Goal: Information Seeking & Learning: Learn about a topic

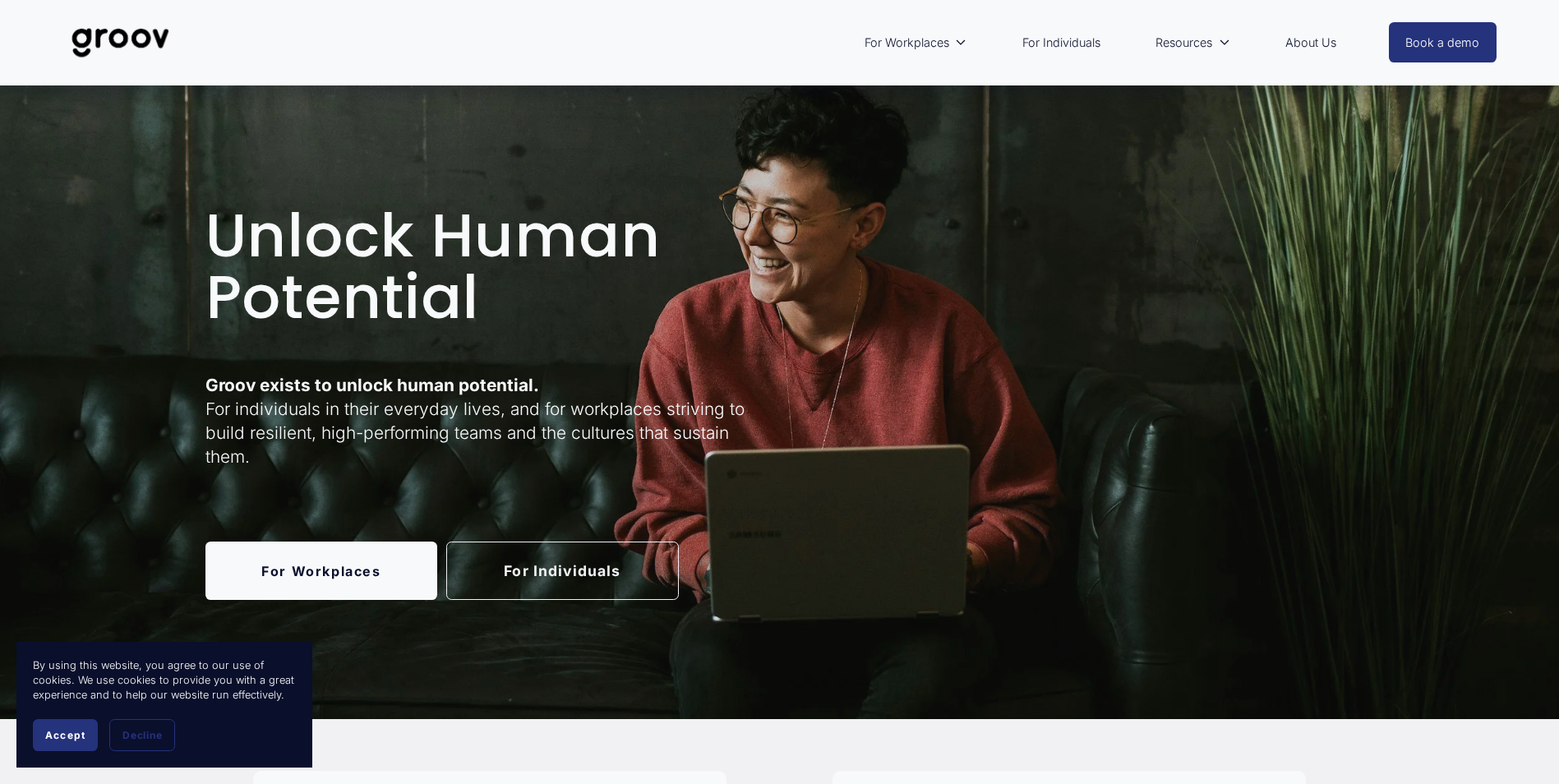
scroll to position [164, 0]
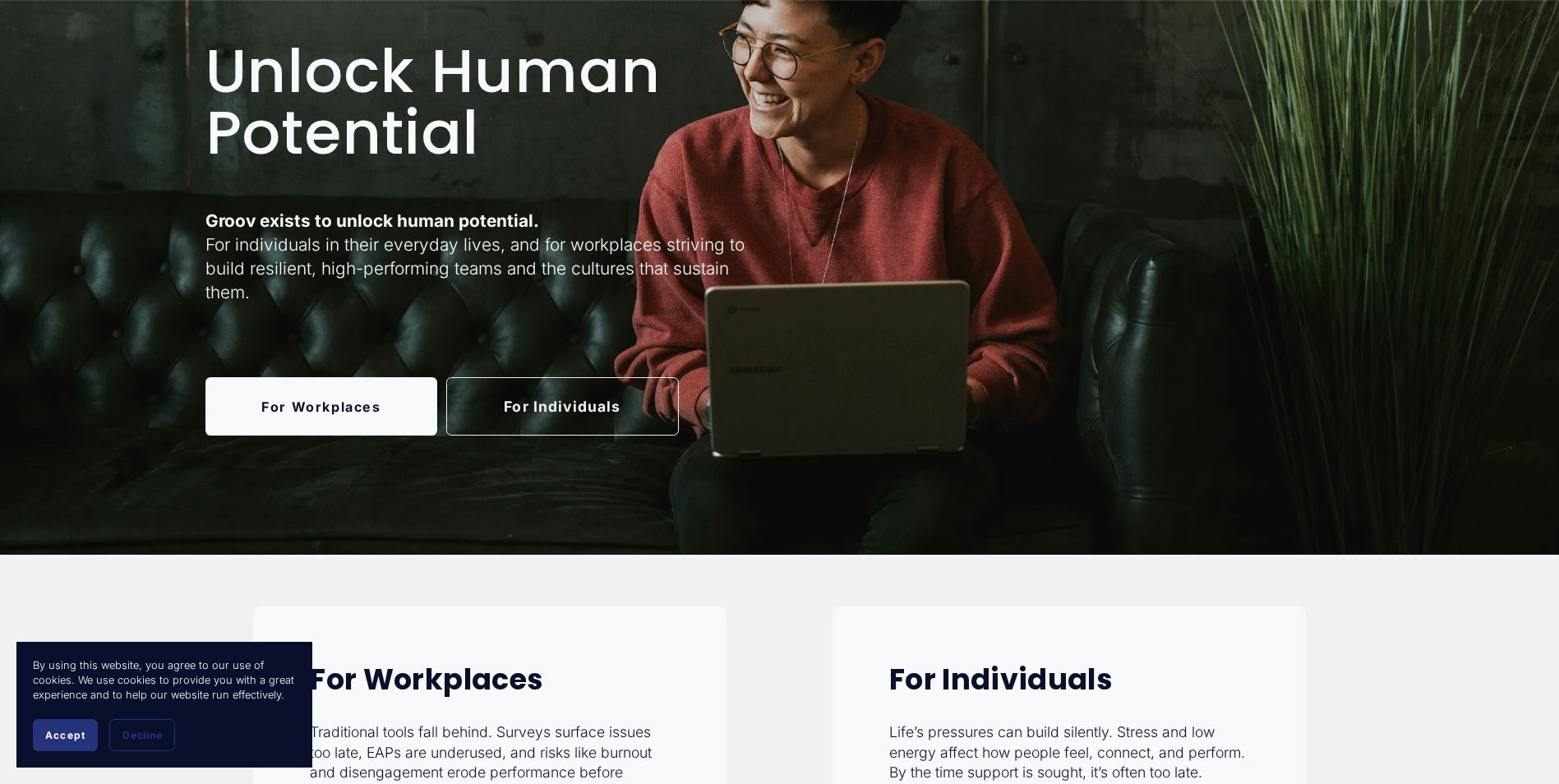
click at [56, 745] on button "Accept" at bounding box center [65, 734] width 65 height 32
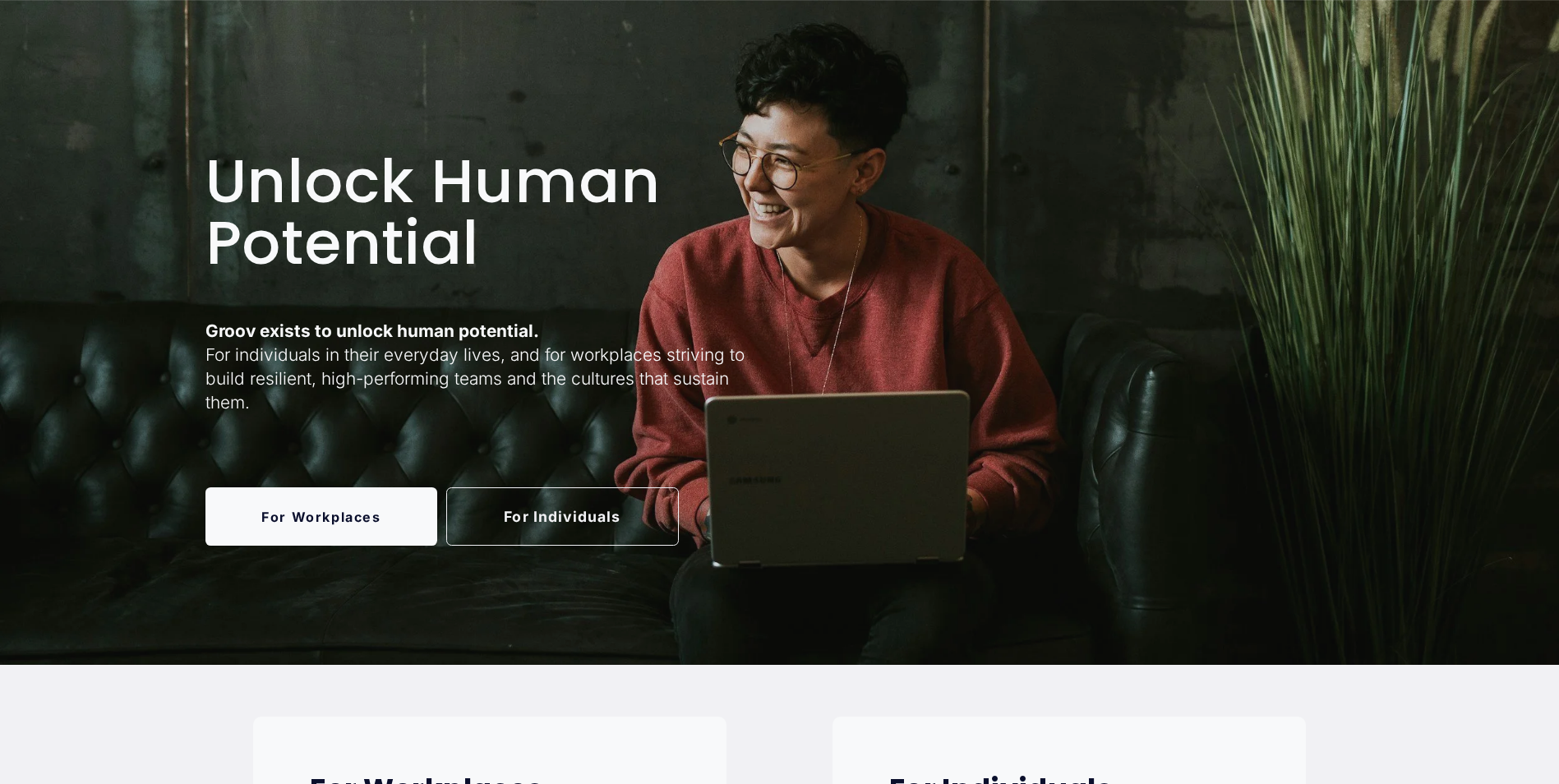
scroll to position [0, 0]
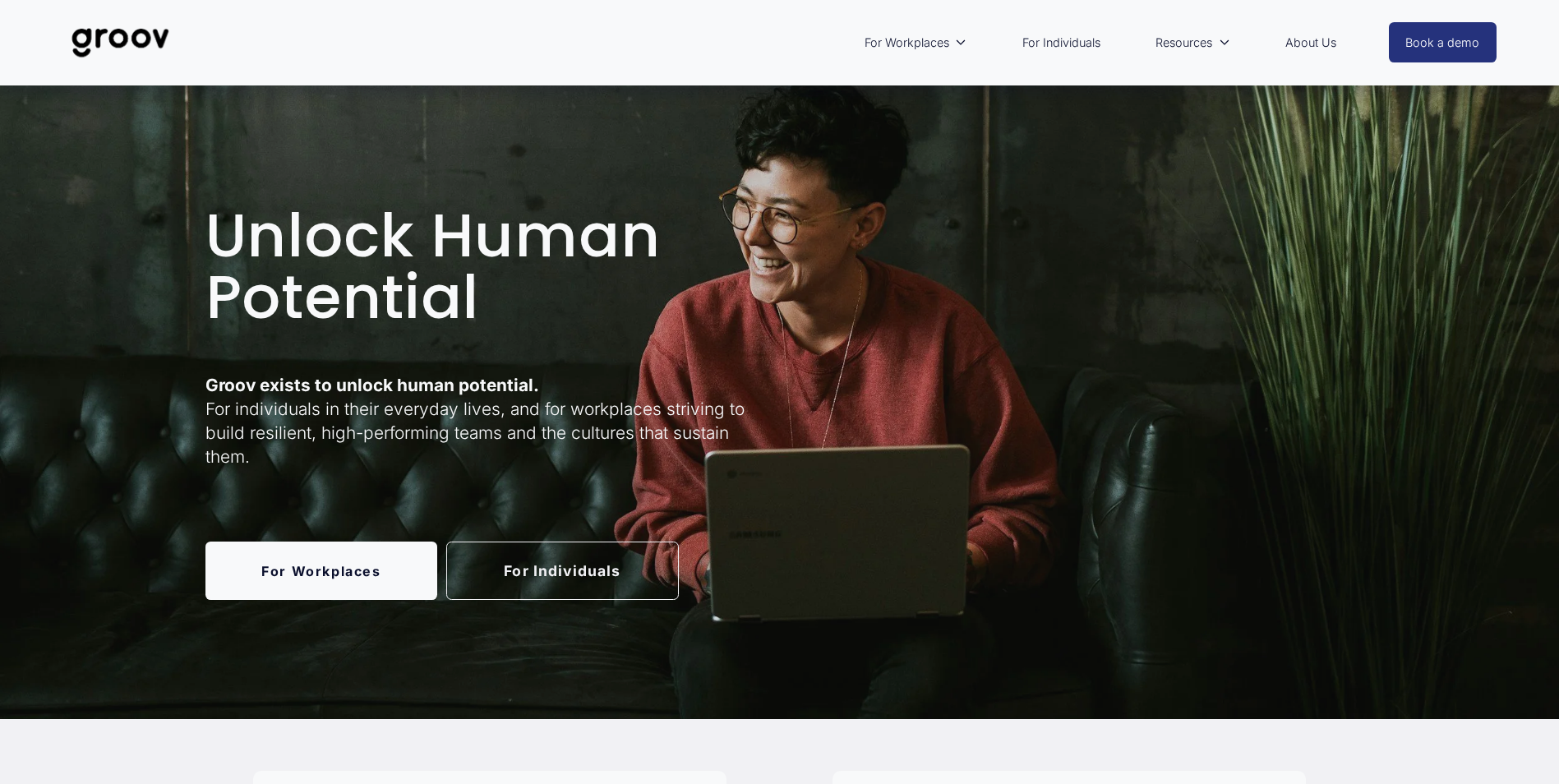
click at [540, 581] on link "For Individuals" at bounding box center [563, 571] width 233 height 59
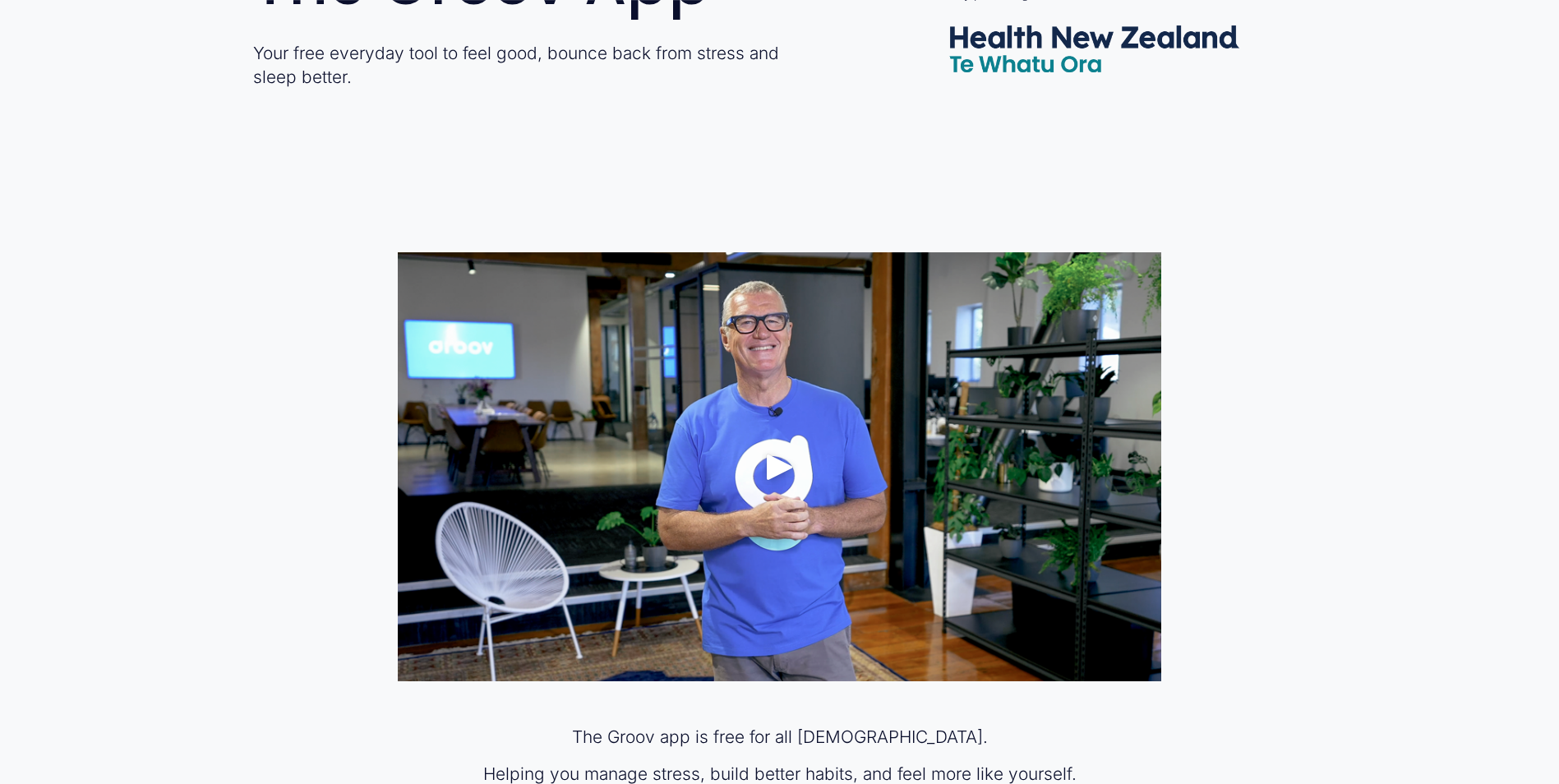
scroll to position [986, 0]
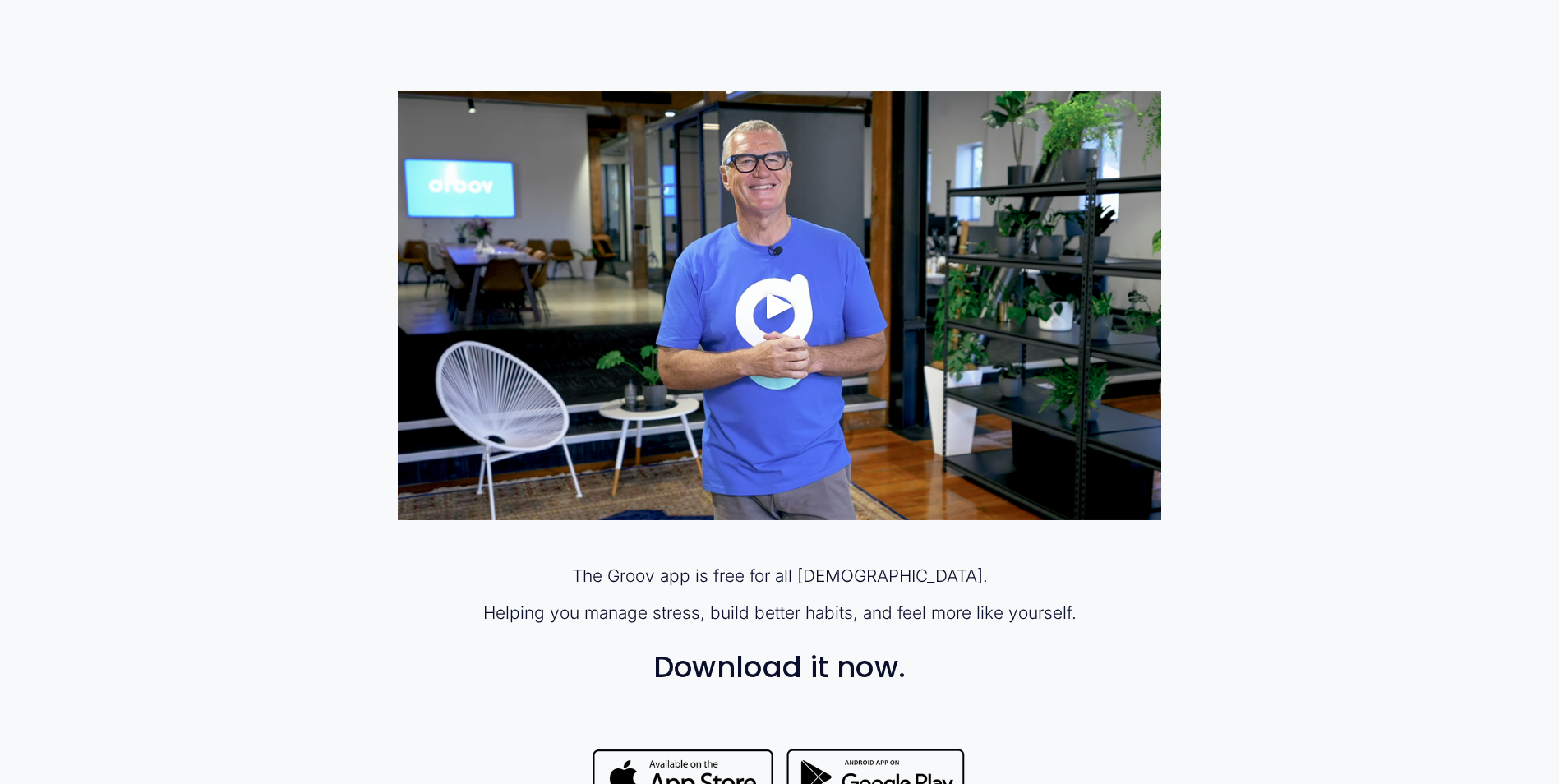
click at [762, 303] on div "Play" at bounding box center [780, 305] width 39 height 39
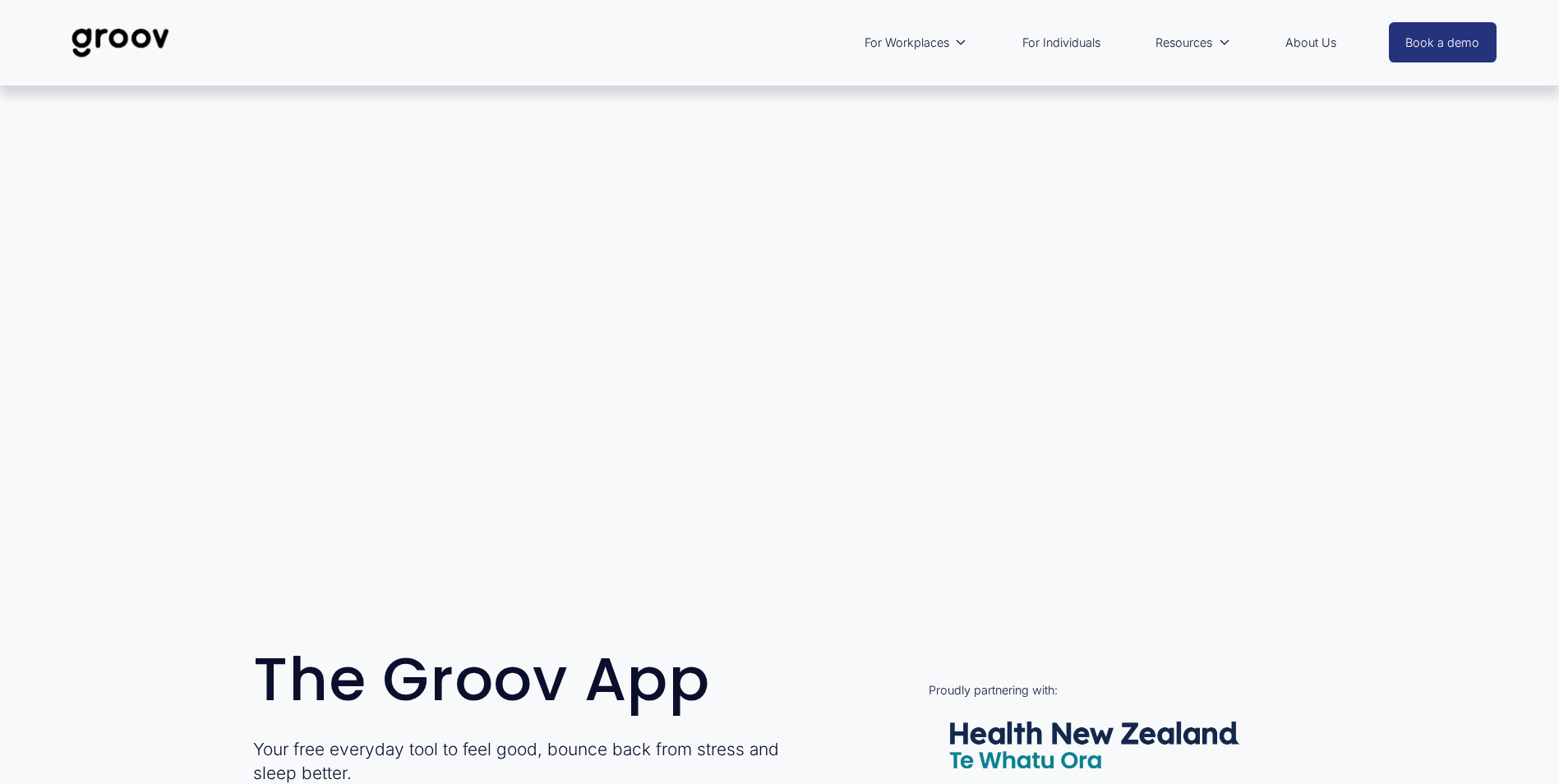
scroll to position [0, 0]
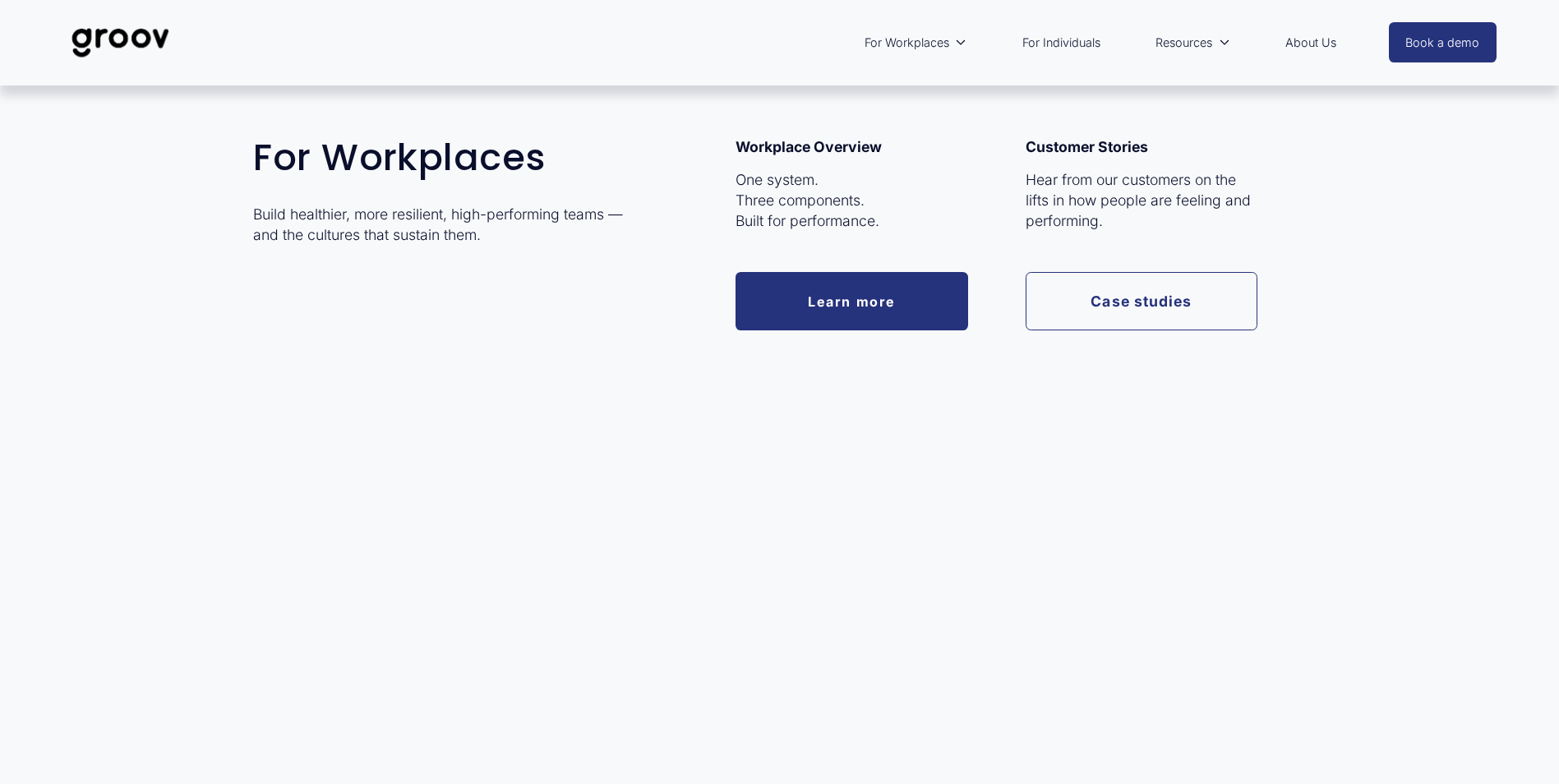
click at [890, 35] on span "For Workplaces" at bounding box center [907, 42] width 84 height 21
click at [899, 39] on span "For Workplaces" at bounding box center [907, 42] width 84 height 21
click at [820, 308] on link "Learn more" at bounding box center [852, 302] width 233 height 59
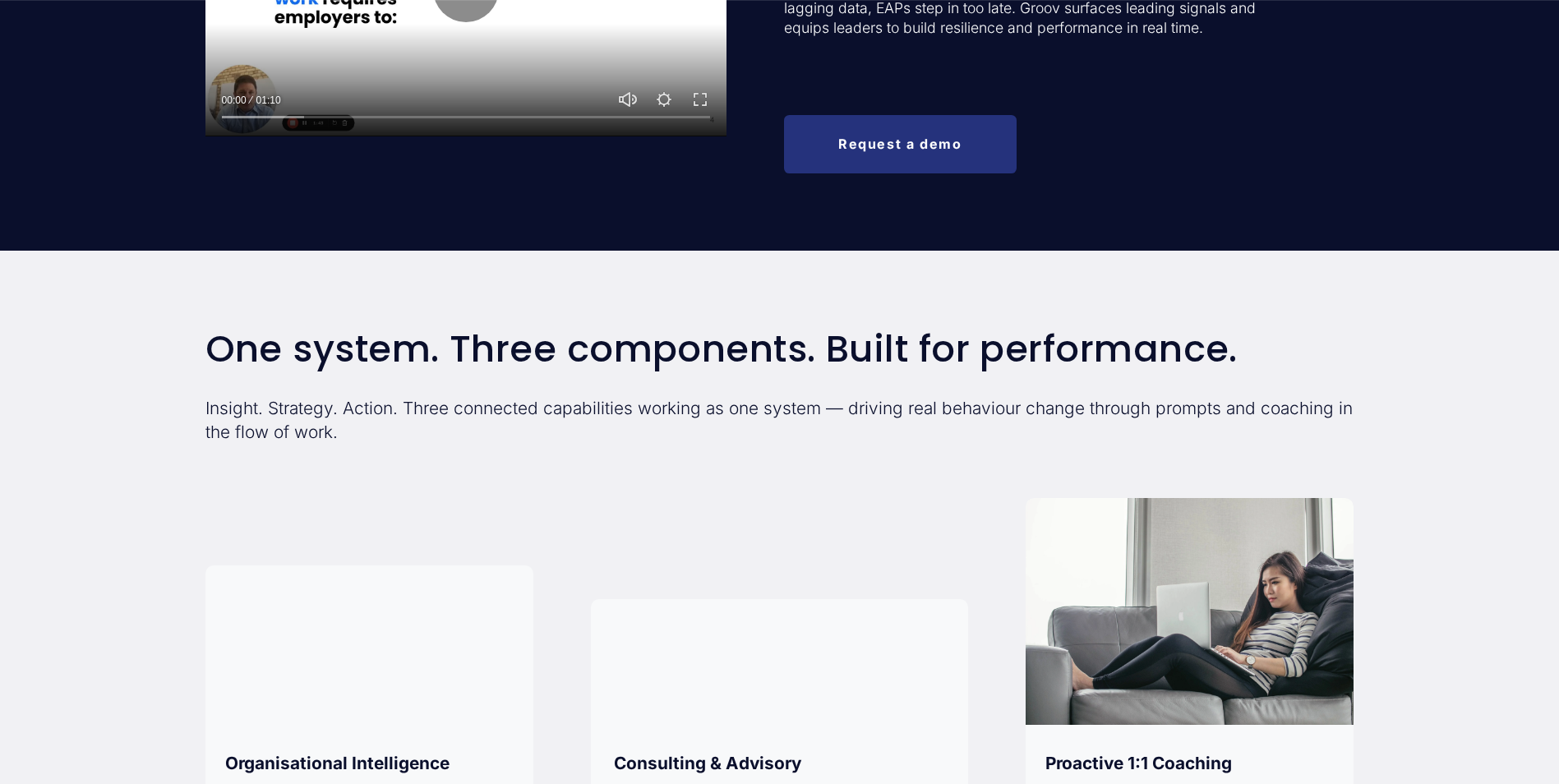
scroll to position [657, 0]
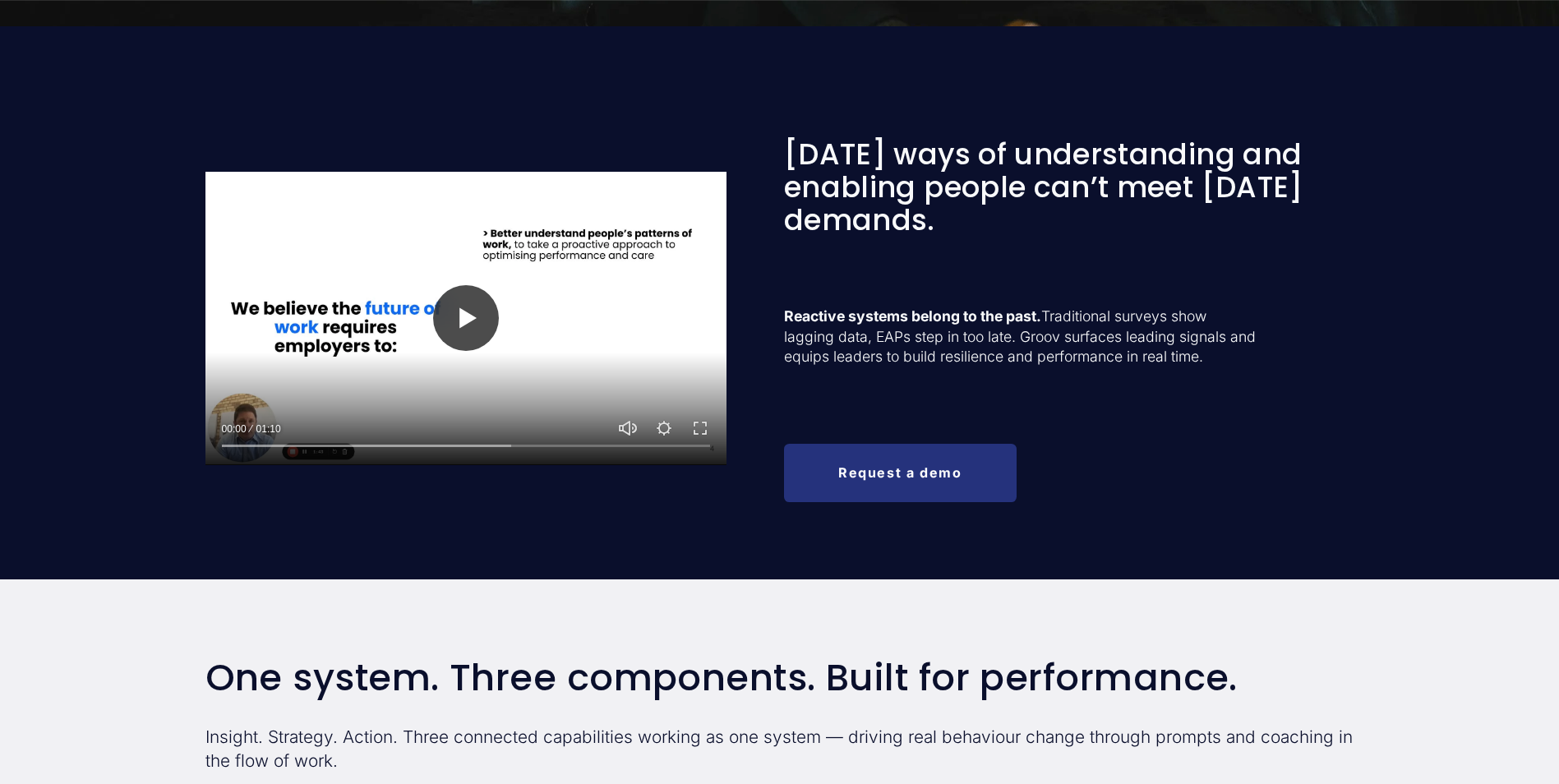
click at [482, 306] on button "Play" at bounding box center [466, 318] width 66 height 66
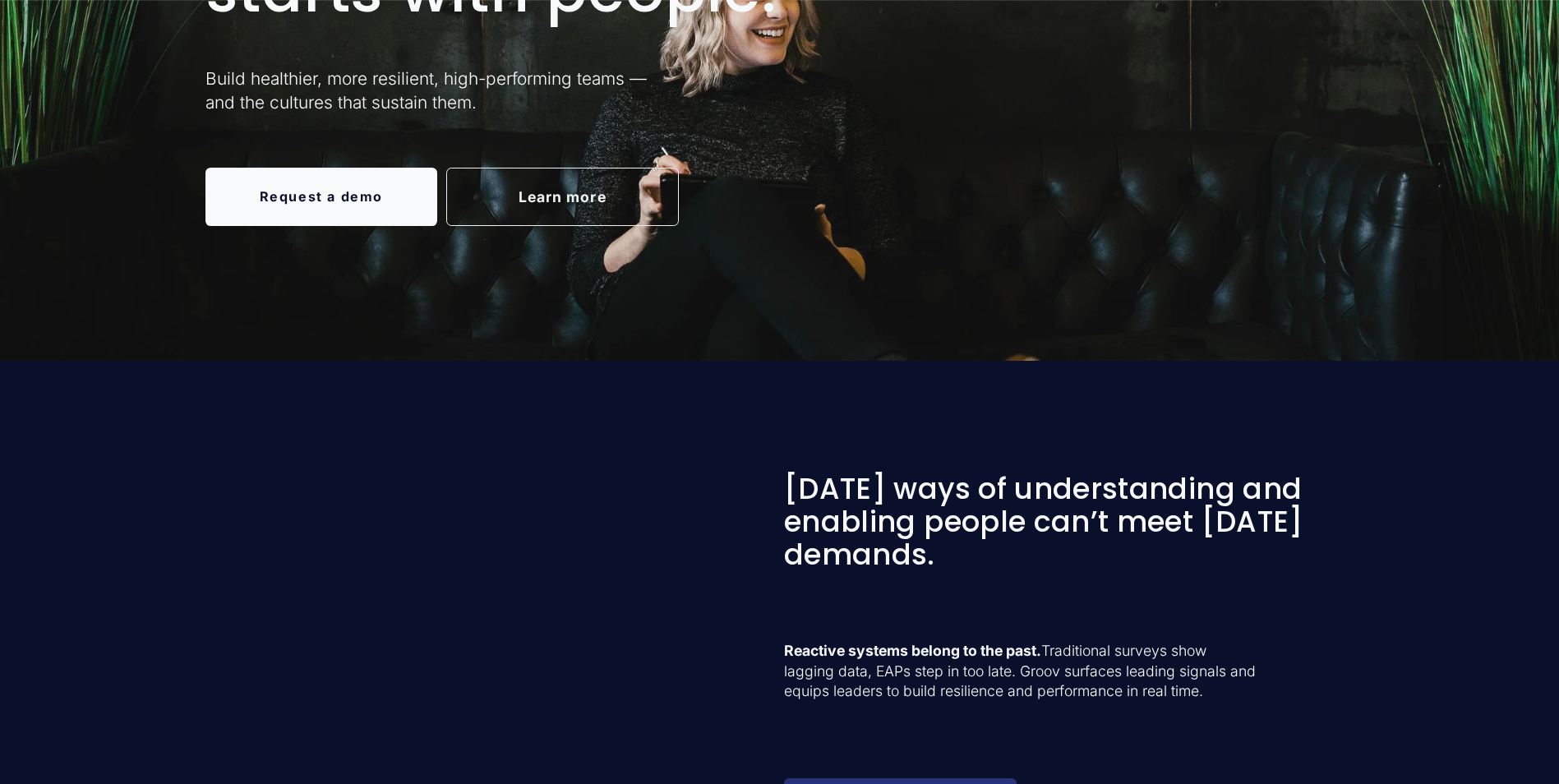
scroll to position [493, 0]
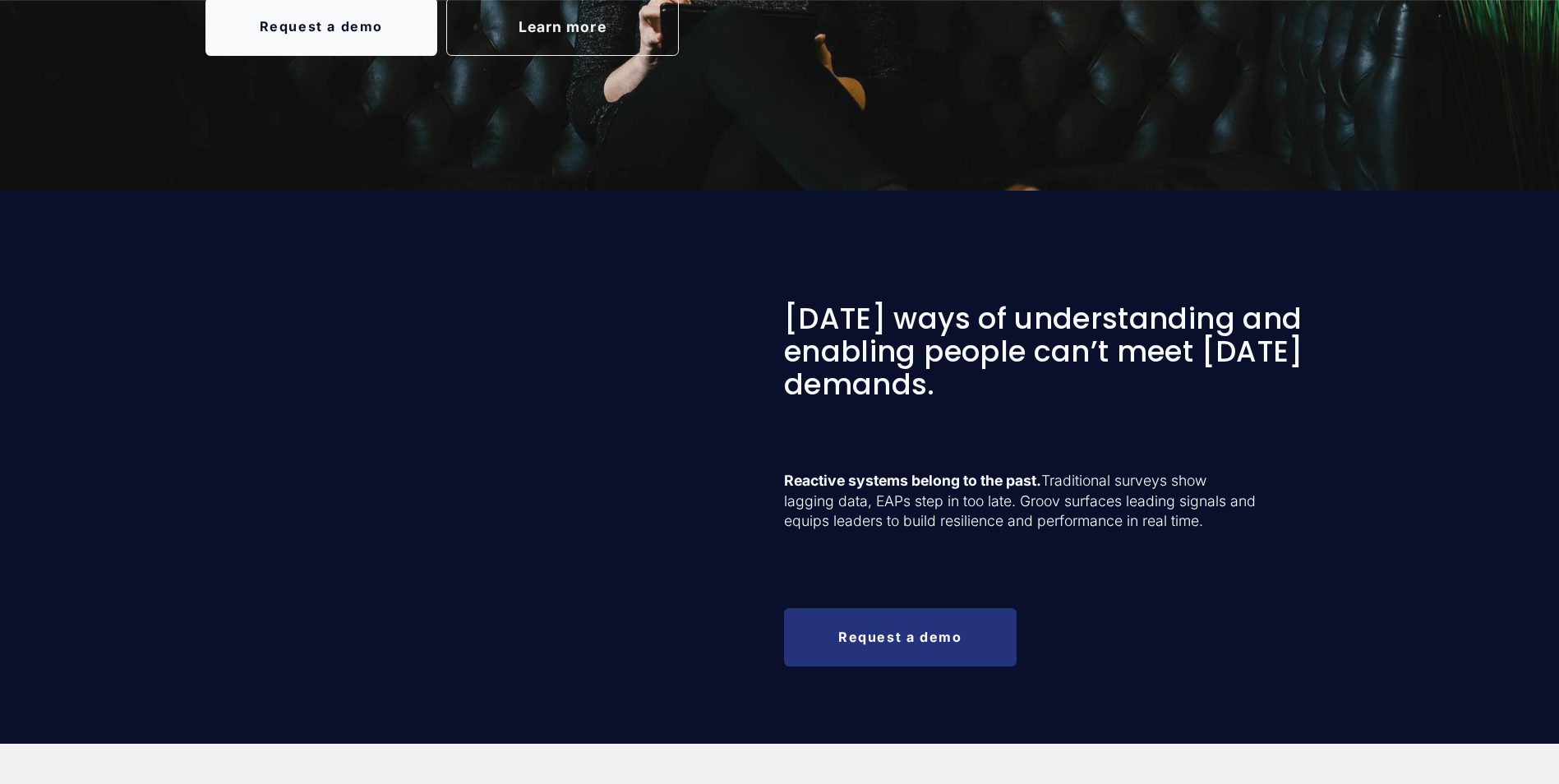
type input "100"
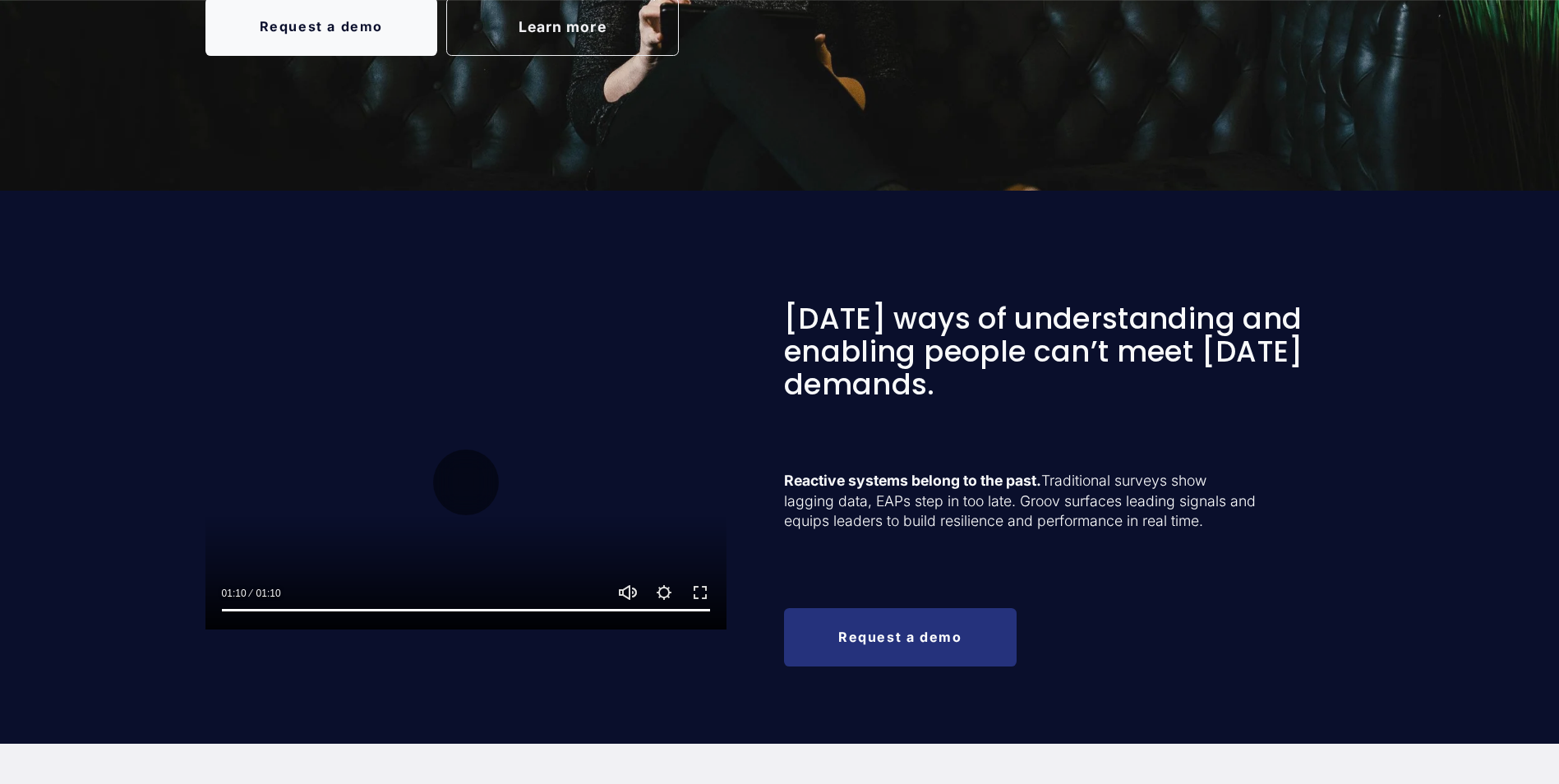
scroll to position [0, 0]
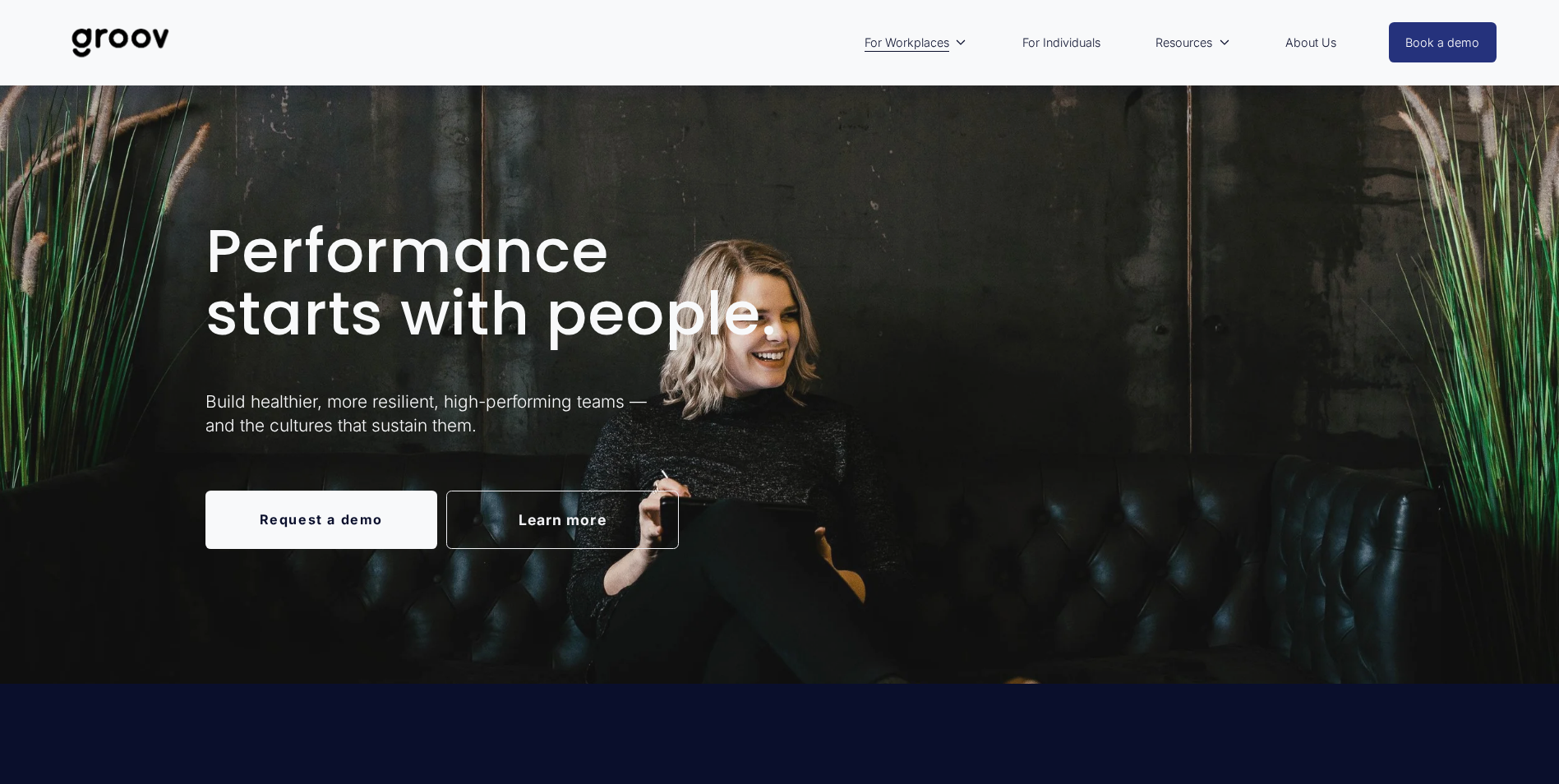
click at [1323, 30] on link "About Us" at bounding box center [1310, 42] width 67 height 38
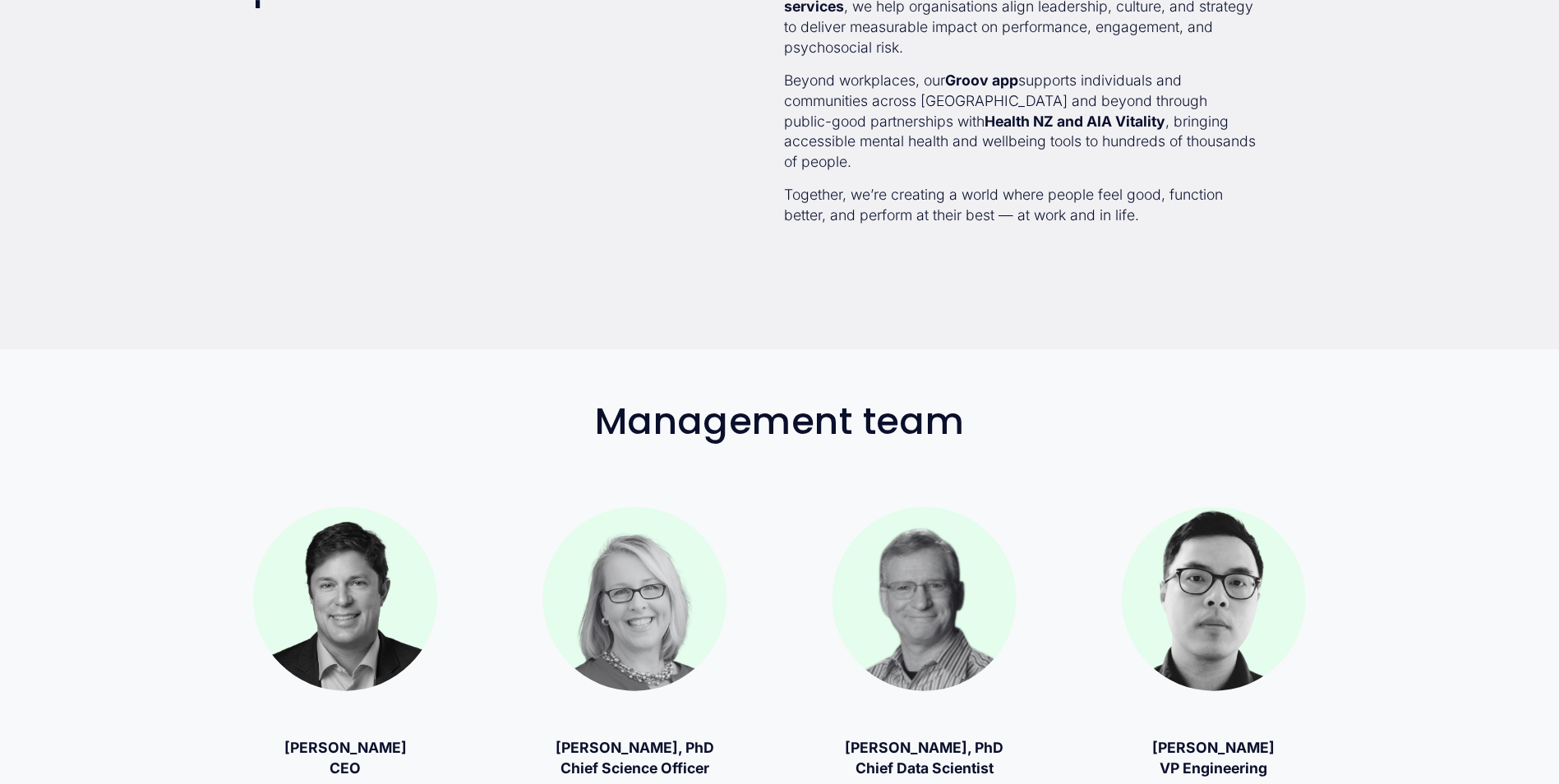
scroll to position [1151, 0]
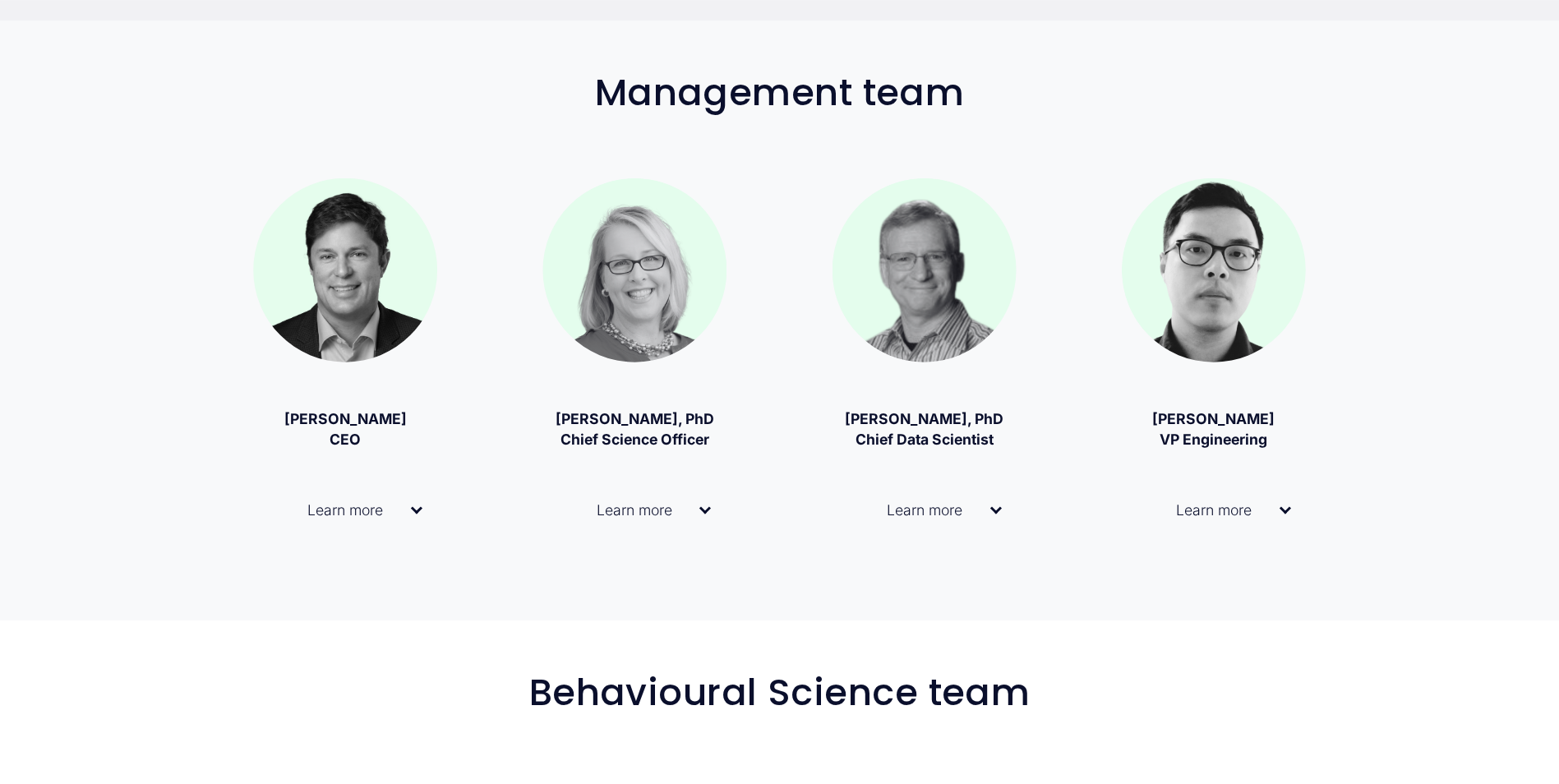
click at [1222, 518] on span "Learn more" at bounding box center [1208, 510] width 143 height 17
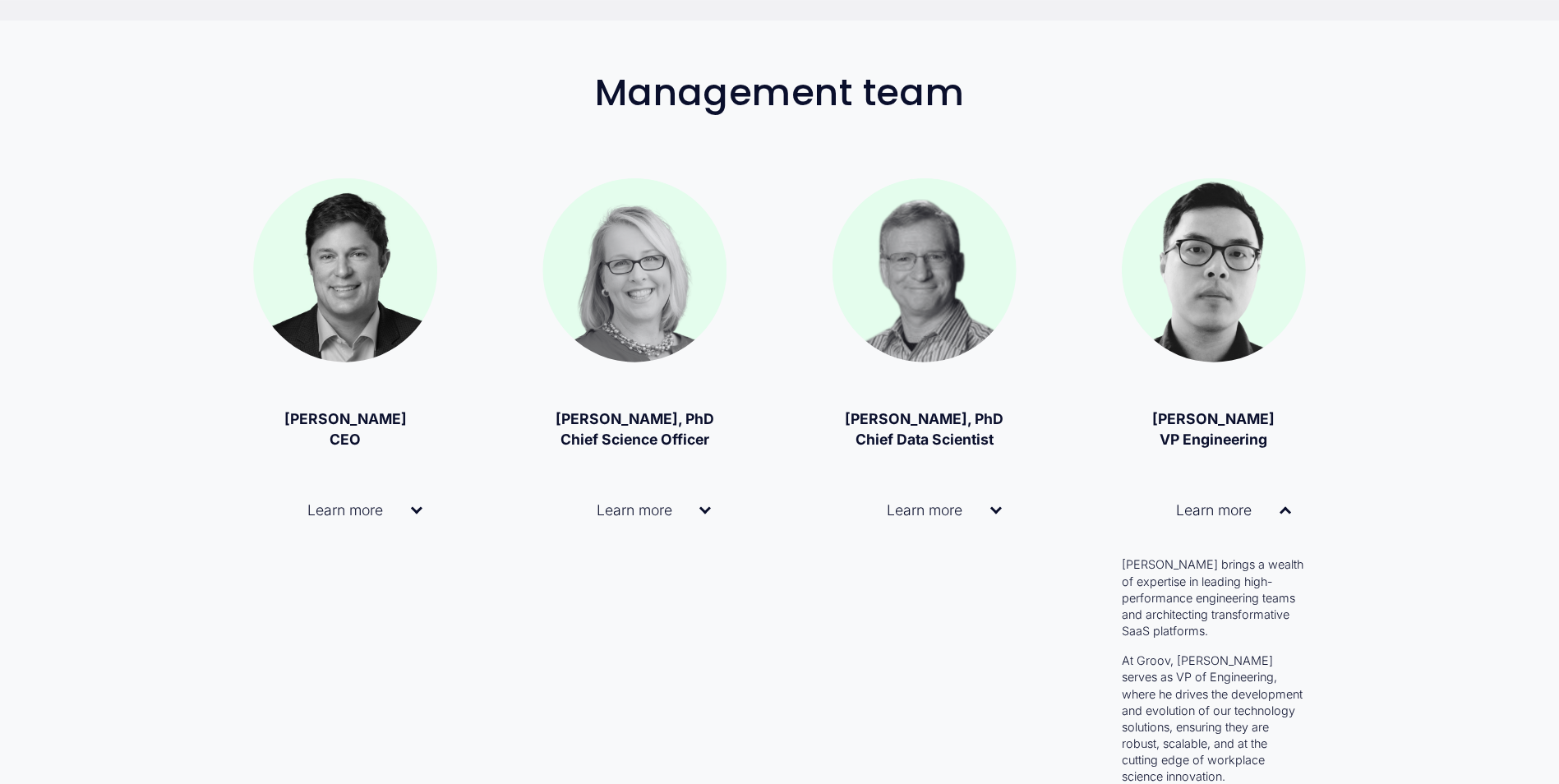
click at [915, 506] on span "Learn more" at bounding box center [919, 510] width 143 height 17
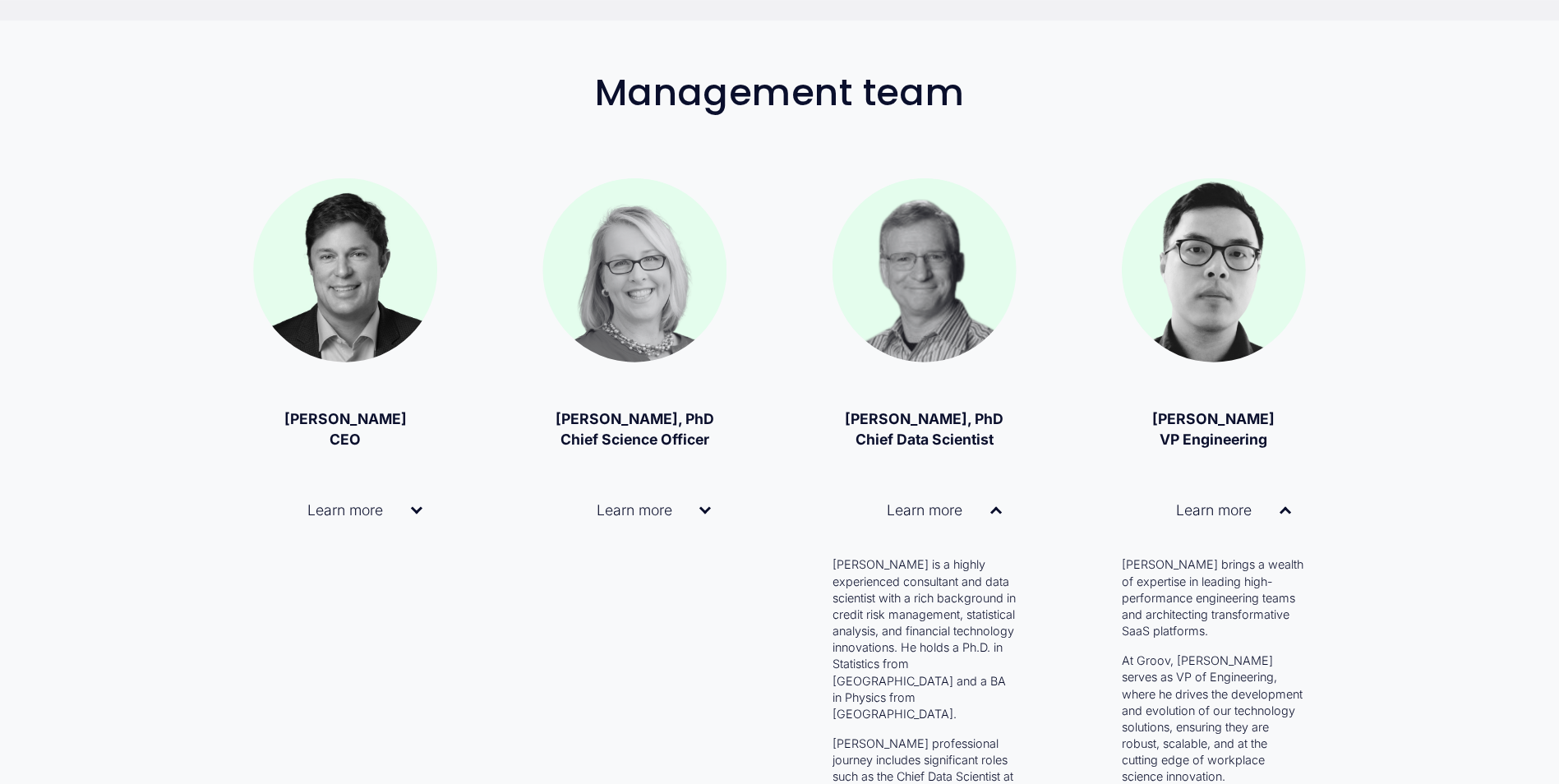
click at [653, 516] on span "Learn more" at bounding box center [628, 510] width 142 height 17
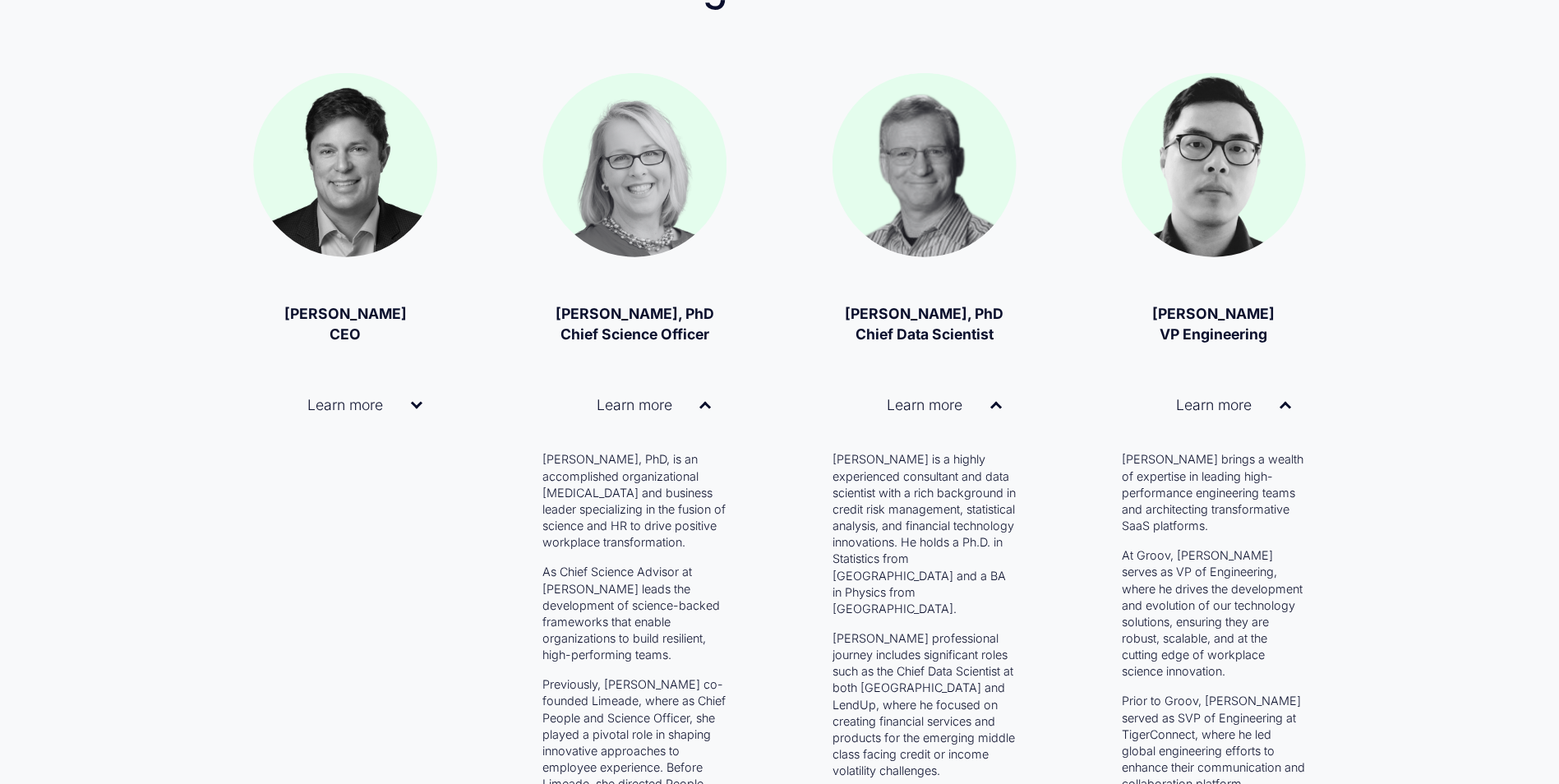
scroll to position [1315, 0]
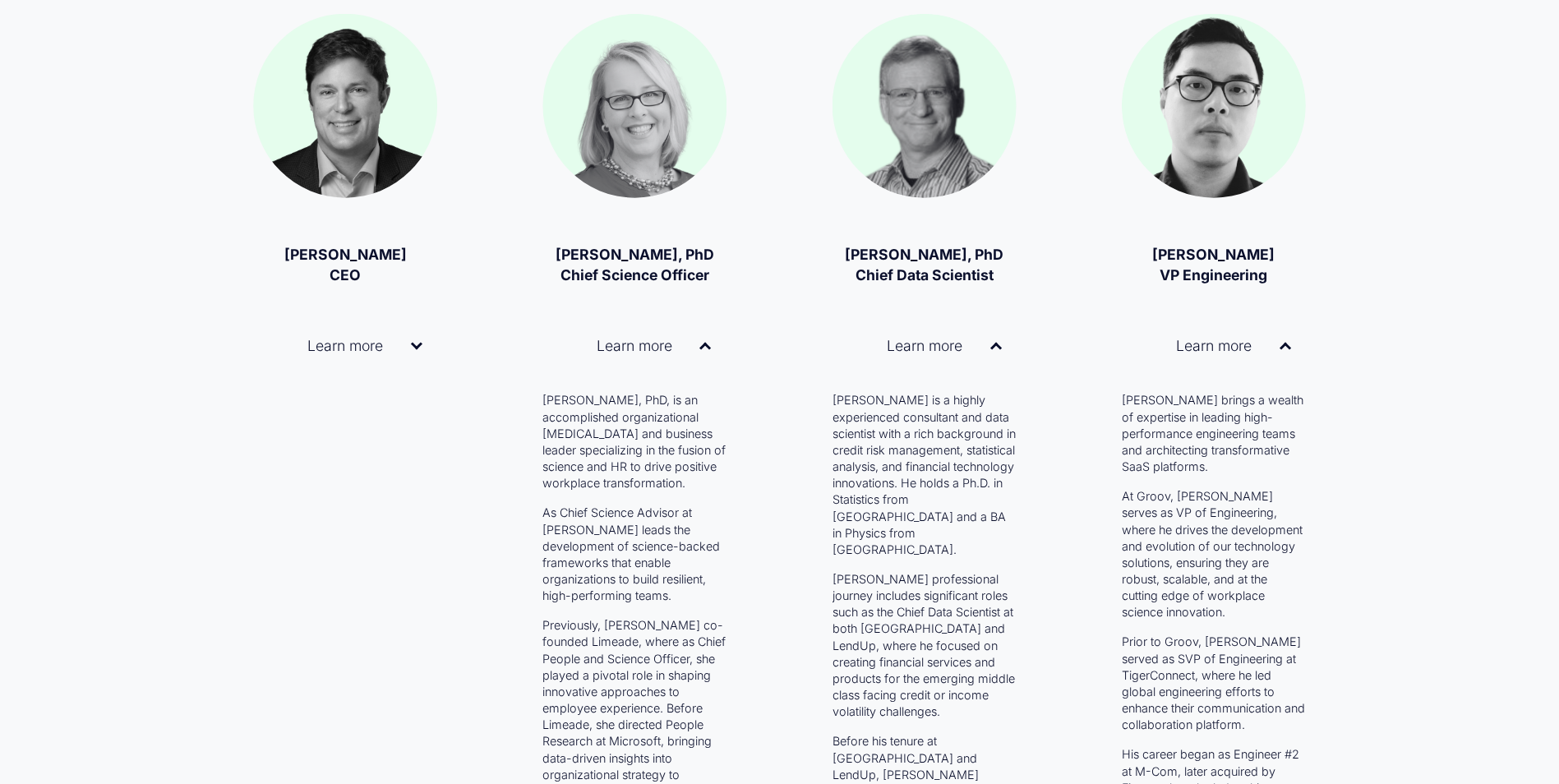
click at [393, 344] on span "Learn more" at bounding box center [339, 345] width 143 height 17
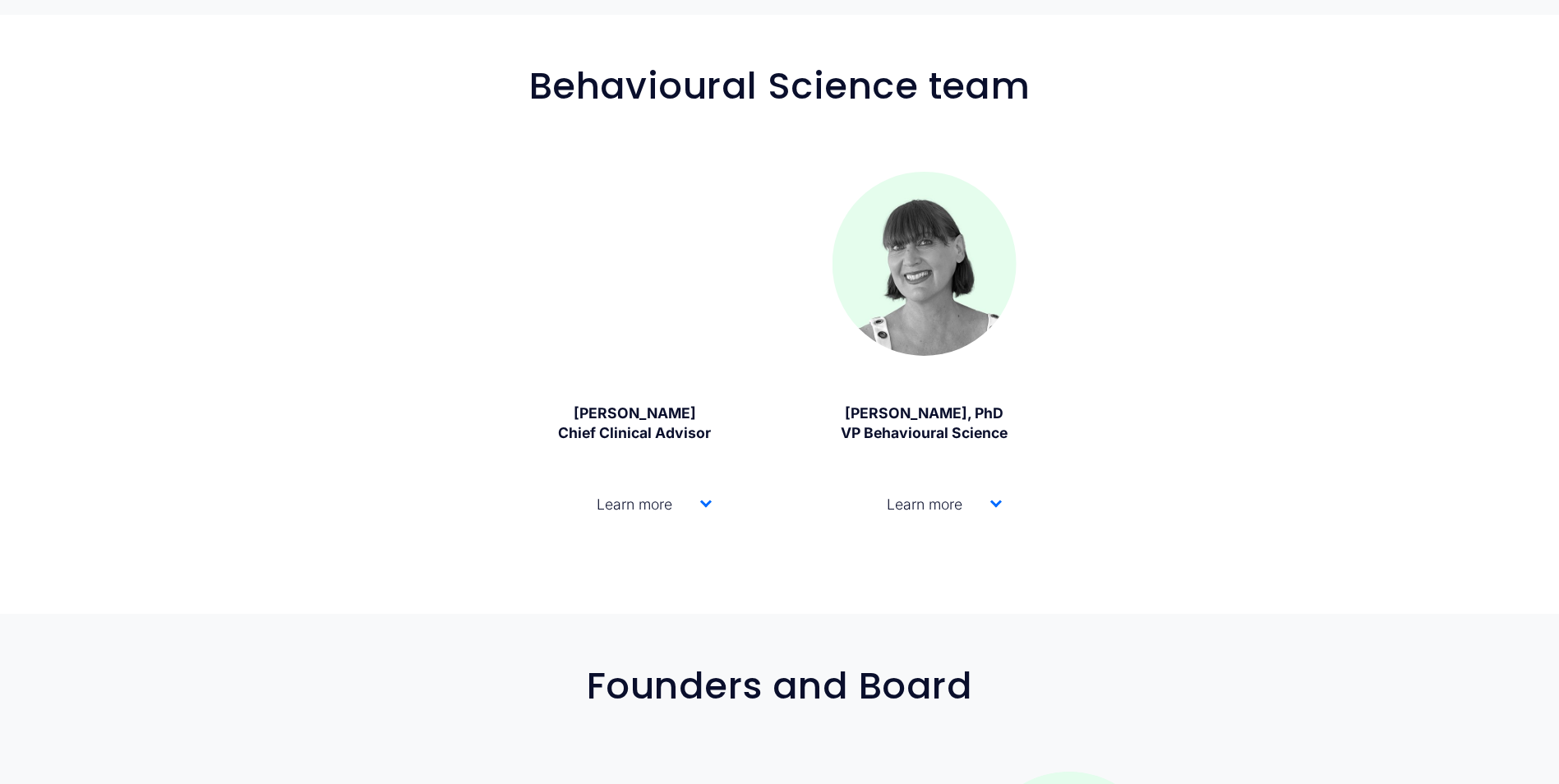
scroll to position [3123, 0]
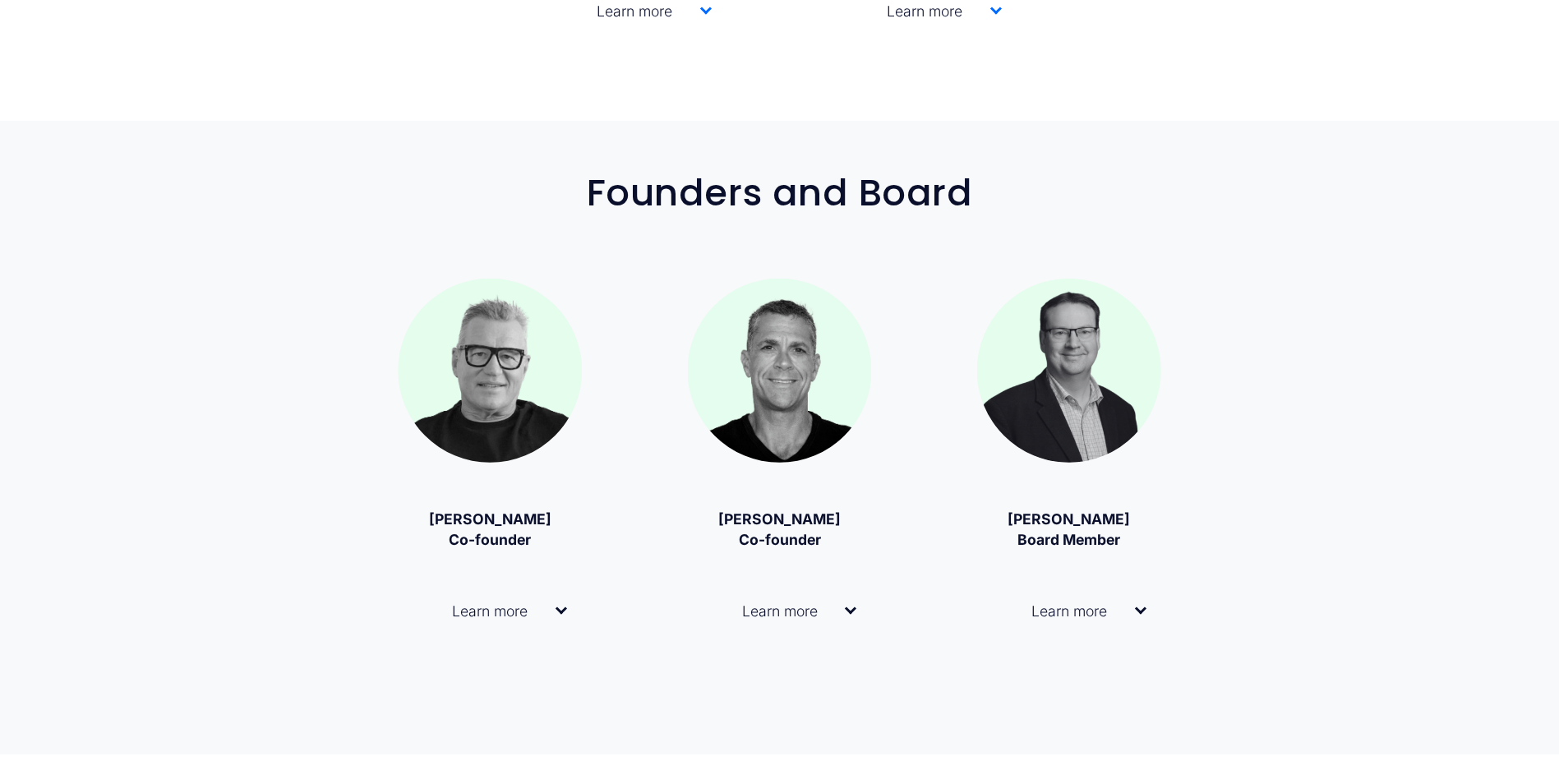
click at [815, 602] on span "Learn more" at bounding box center [774, 611] width 143 height 17
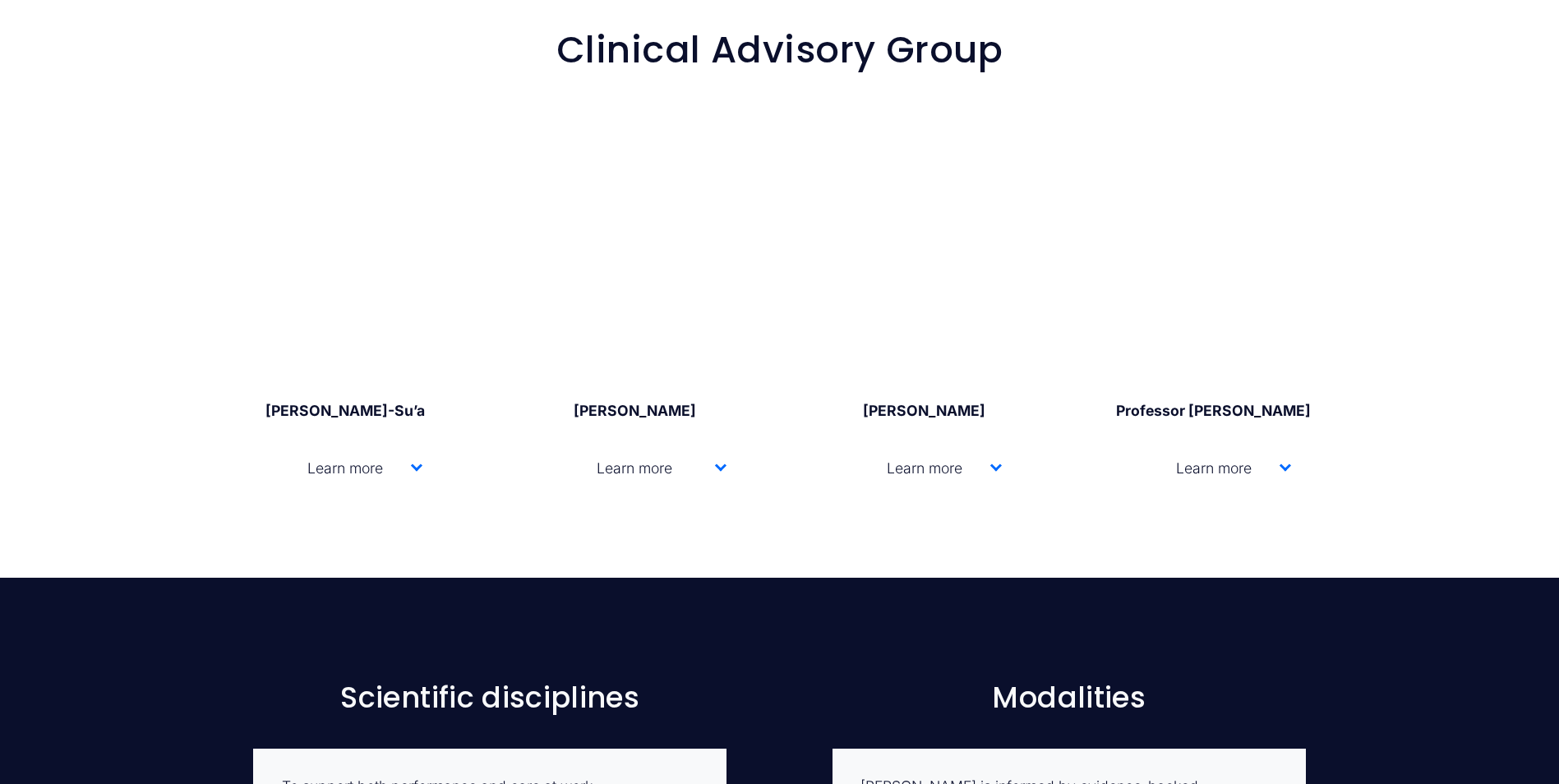
scroll to position [4437, 0]
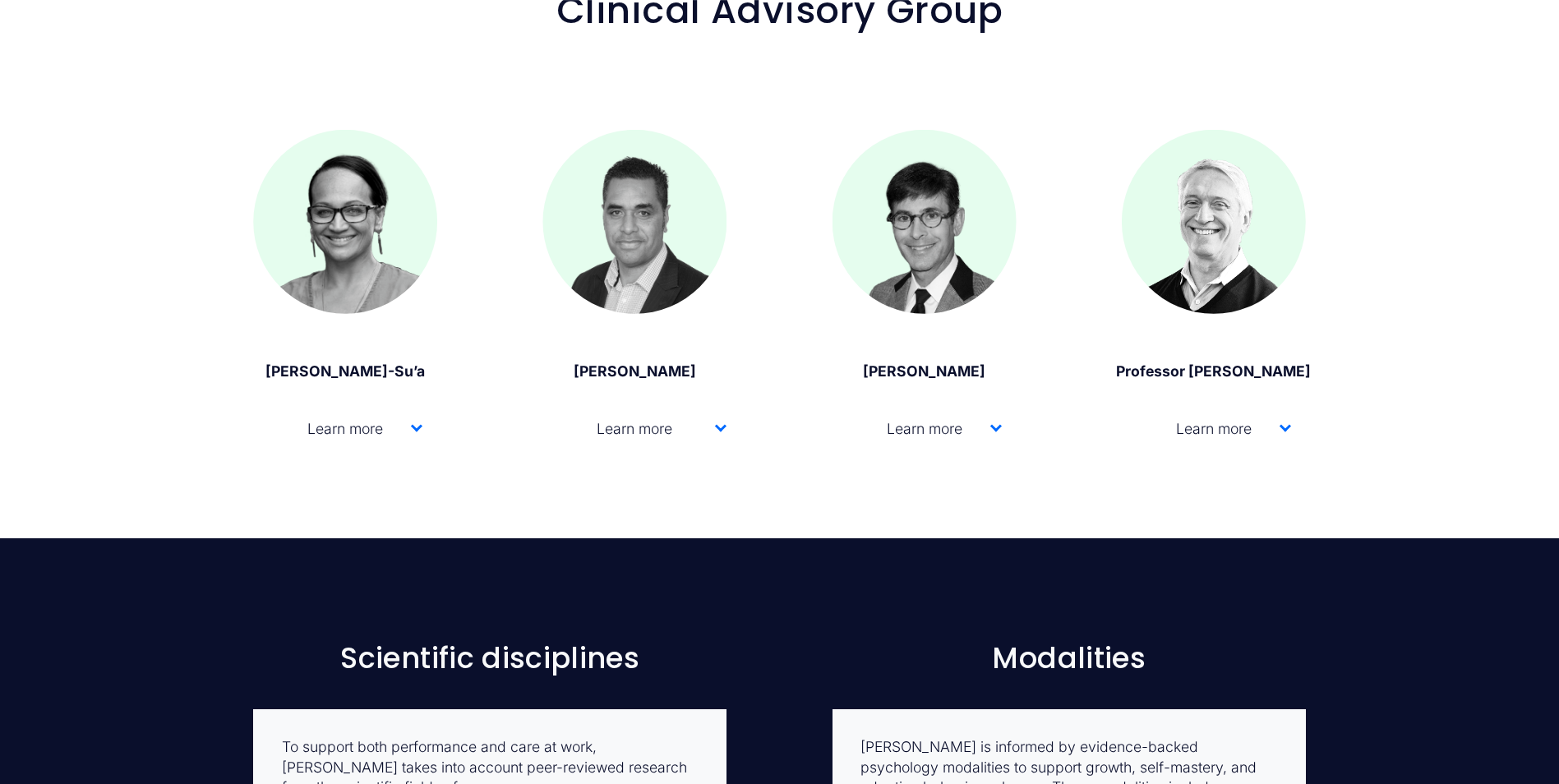
click at [384, 420] on span "Learn more" at bounding box center [339, 428] width 143 height 17
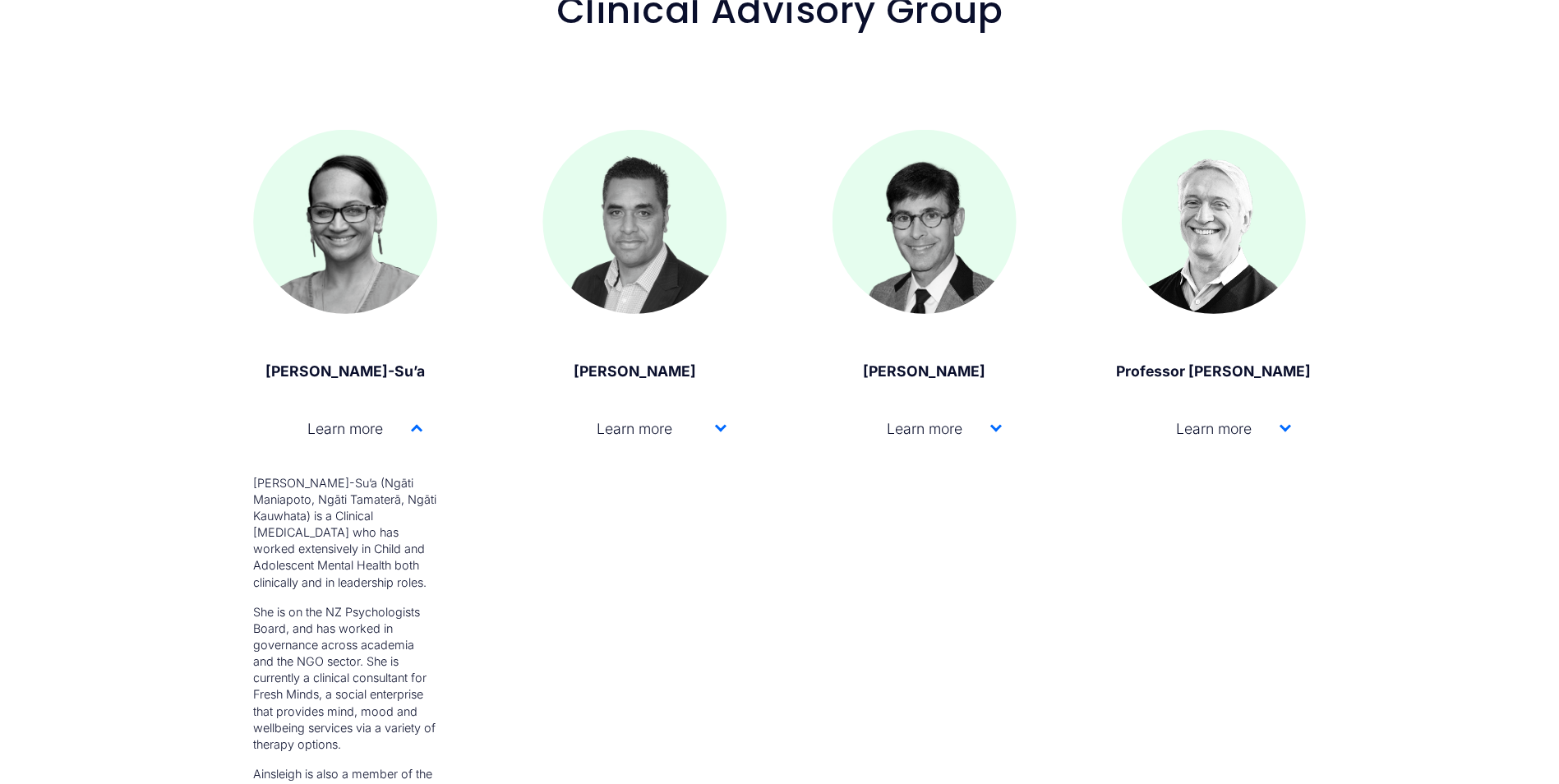
drag, startPoint x: 394, startPoint y: 348, endPoint x: 407, endPoint y: 351, distance: 13.3
click at [394, 420] on span "Learn more" at bounding box center [339, 428] width 143 height 17
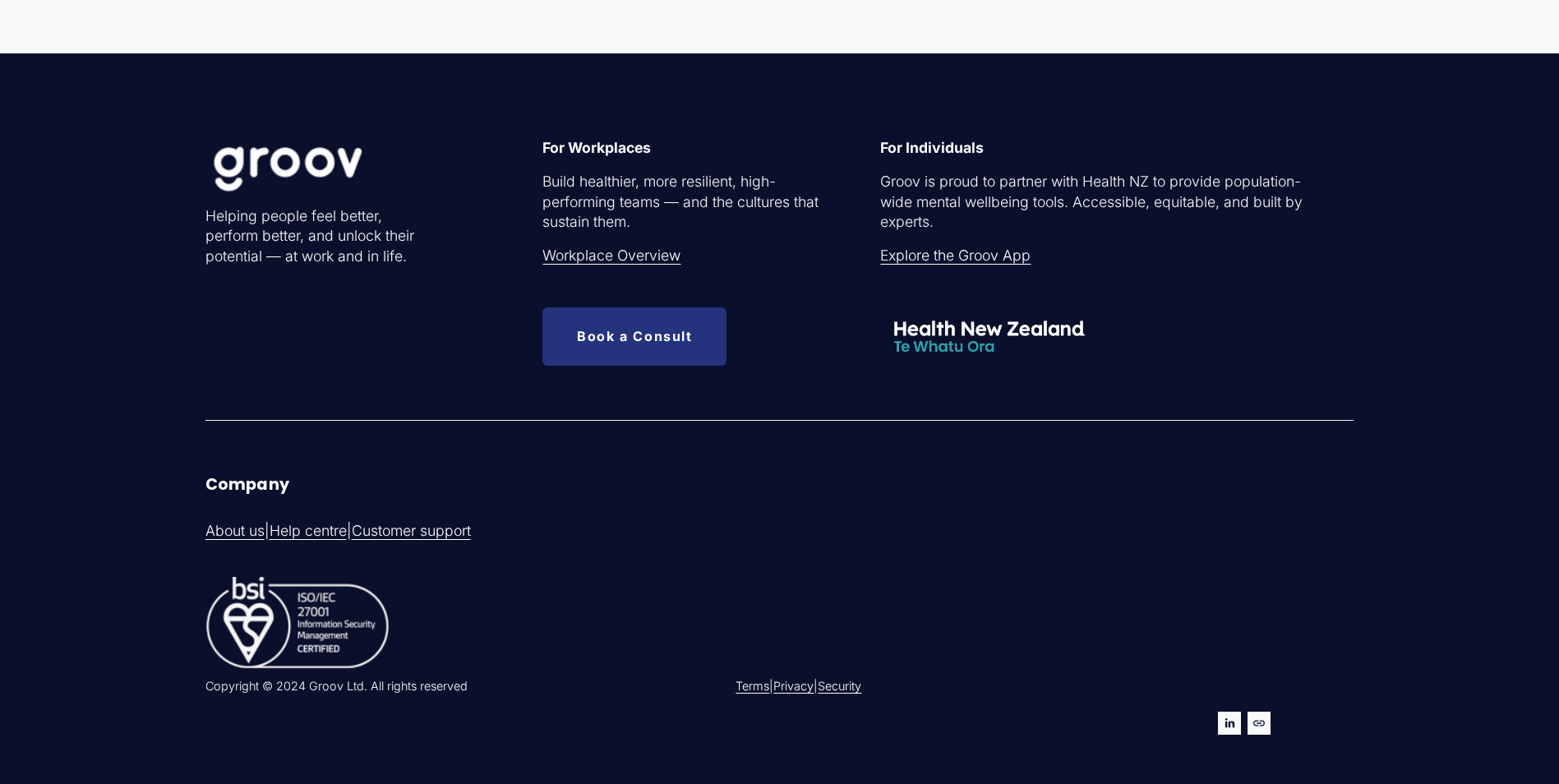
scroll to position [6557, 0]
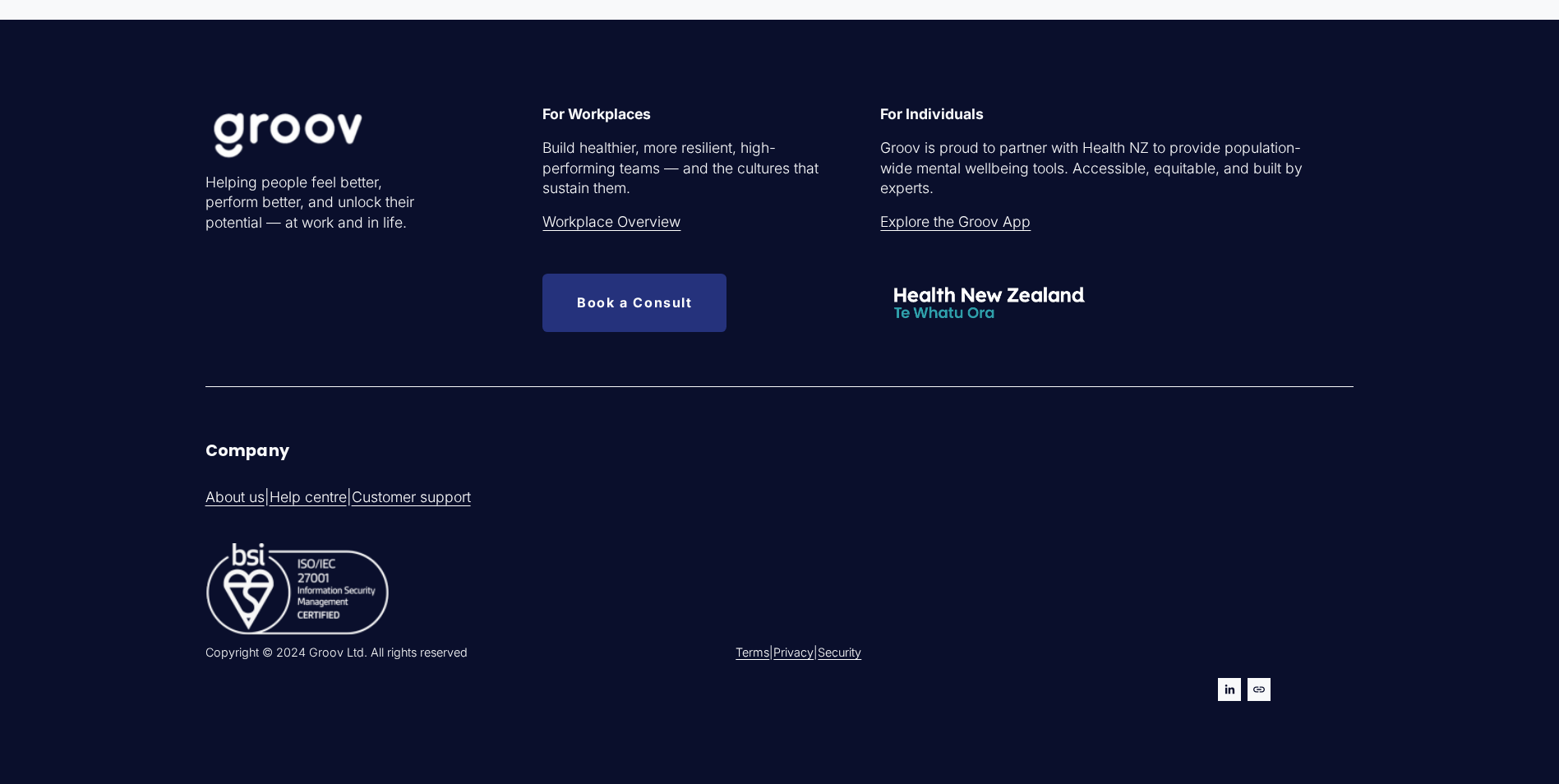
click at [1254, 678] on use "URL" at bounding box center [1258, 689] width 23 height 23
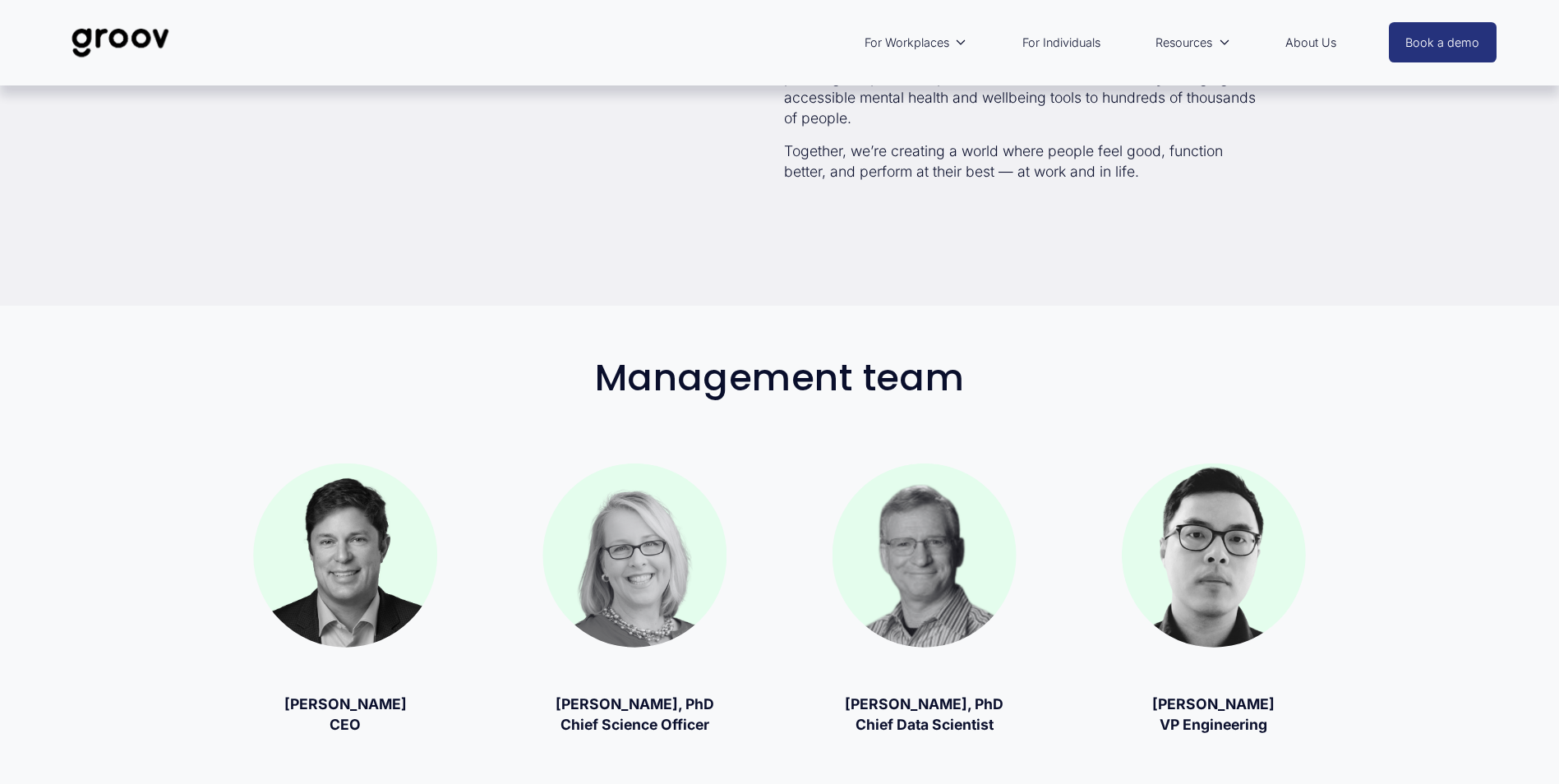
scroll to position [0, 0]
